Goal: Transaction & Acquisition: Purchase product/service

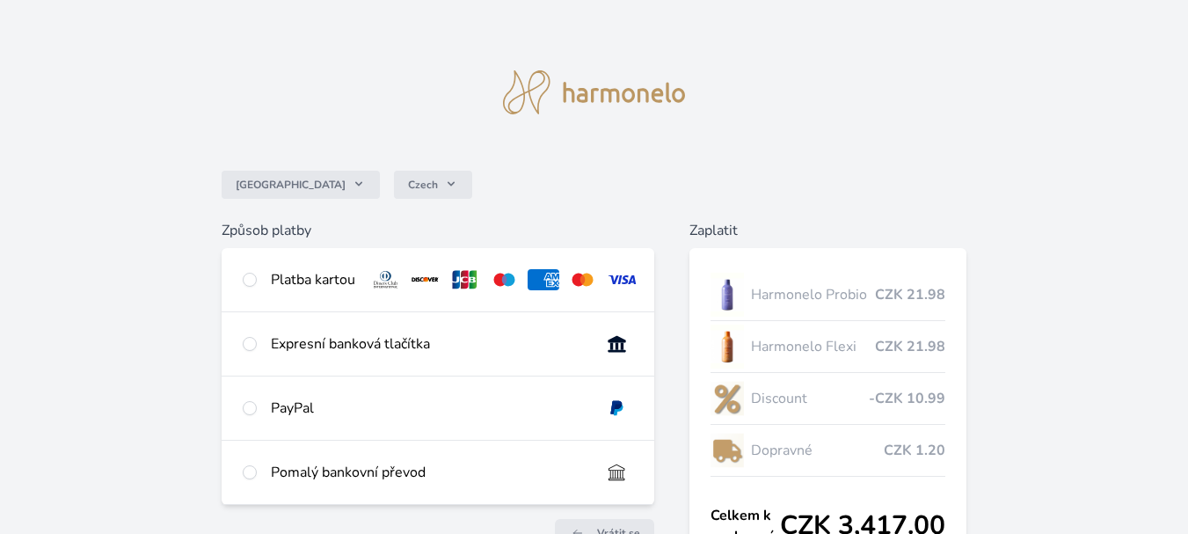
click at [304, 276] on div "Platba kartou" at bounding box center [313, 279] width 84 height 21
radio input "true"
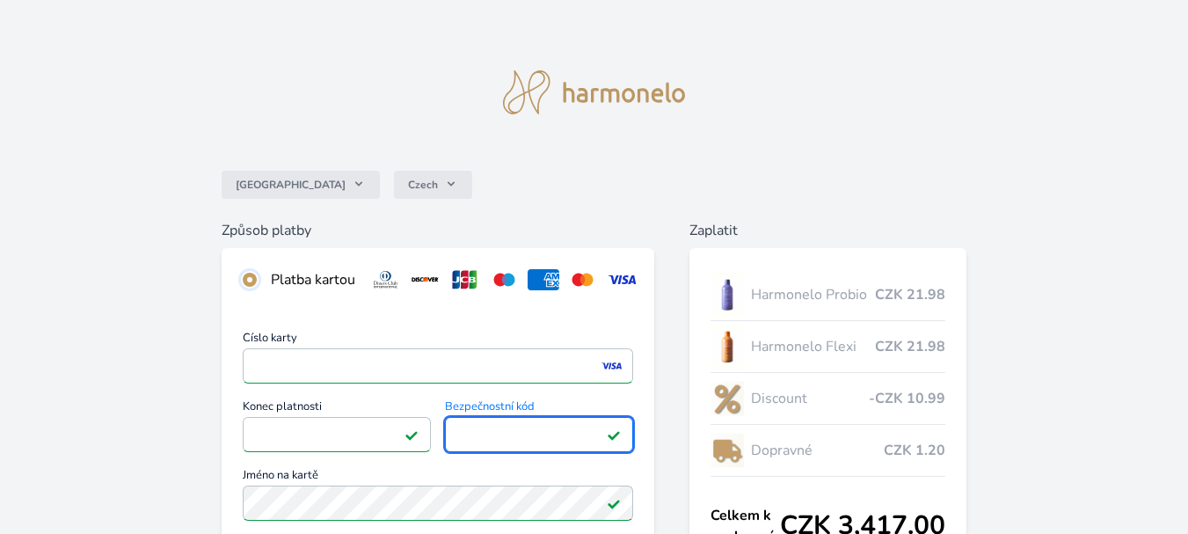
click at [247, 273] on input "radio" at bounding box center [250, 280] width 14 height 14
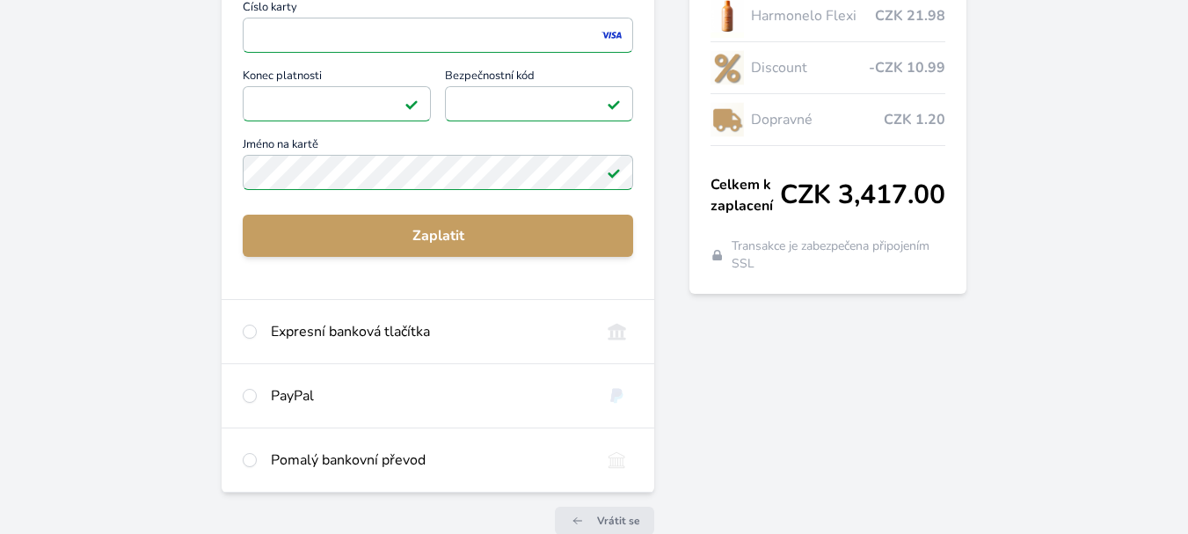
scroll to position [352, 0]
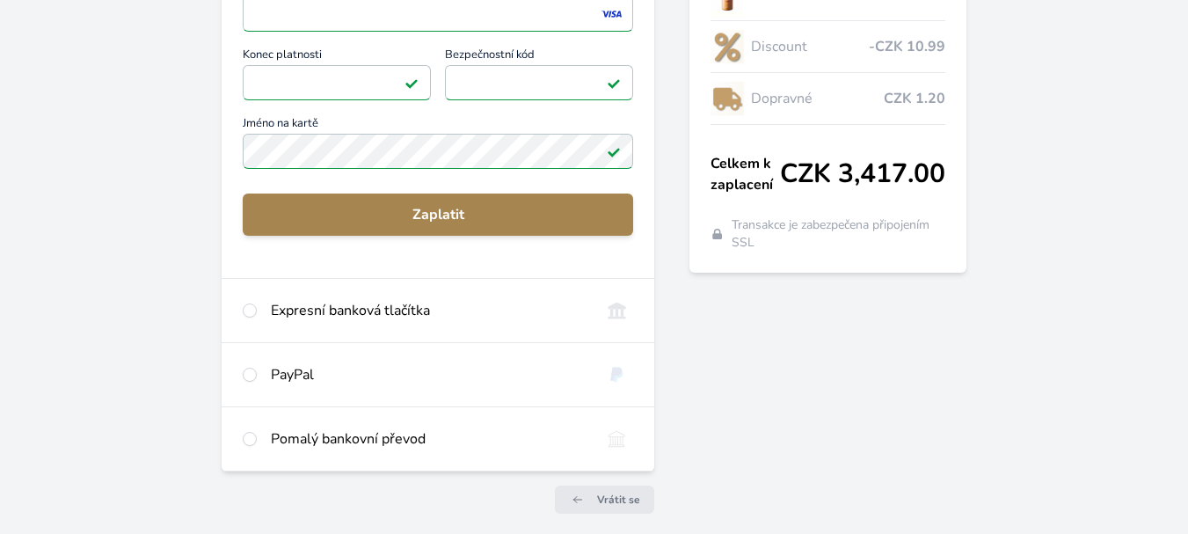
click at [456, 222] on span "Zaplatit" at bounding box center [438, 214] width 362 height 21
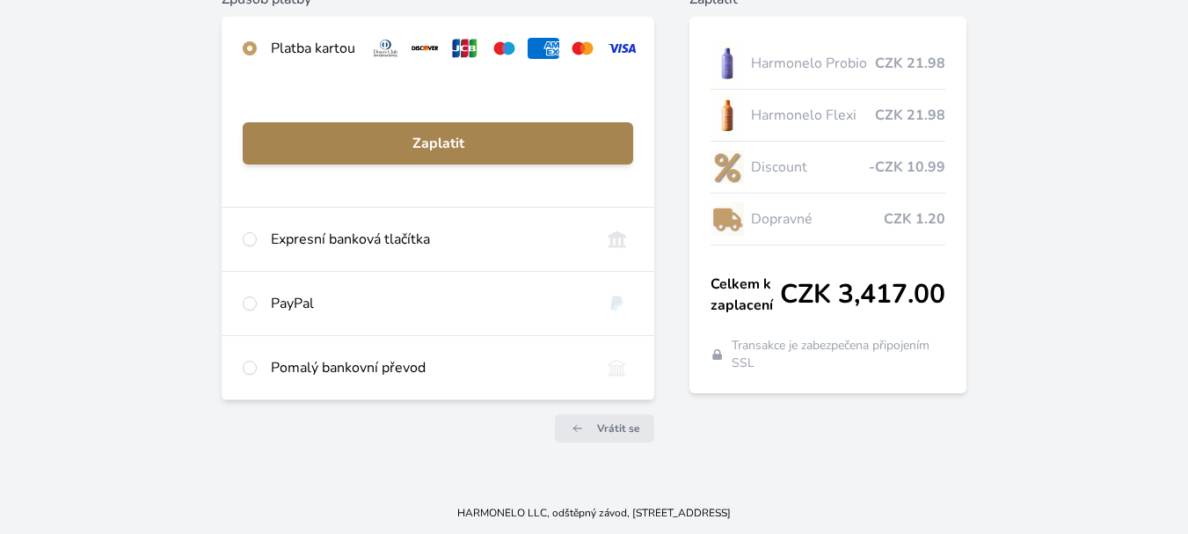
scroll to position [244, 0]
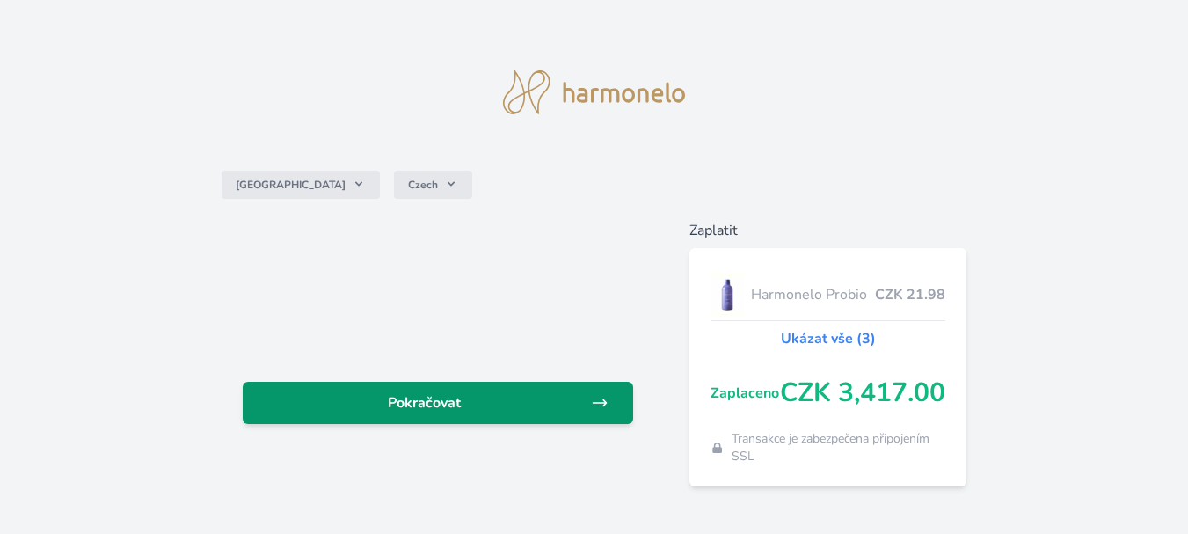
click at [513, 401] on span "Pokračovat" at bounding box center [424, 402] width 334 height 21
